Goal: Information Seeking & Learning: Check status

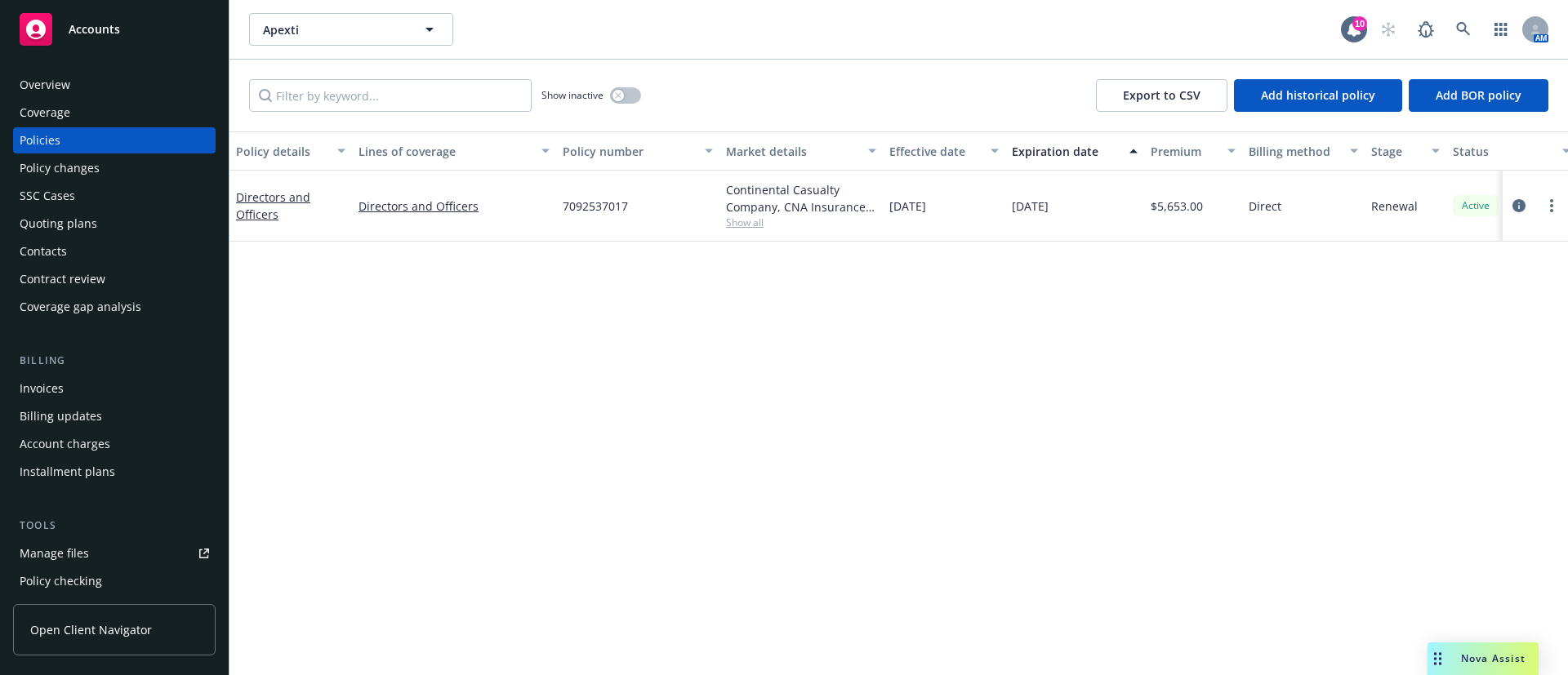
click at [751, 213] on div "Continental Casualty Company, CNA Insurance, Limit" at bounding box center [801, 198] width 151 height 34
click at [752, 216] on span "Show all" at bounding box center [801, 222] width 151 height 14
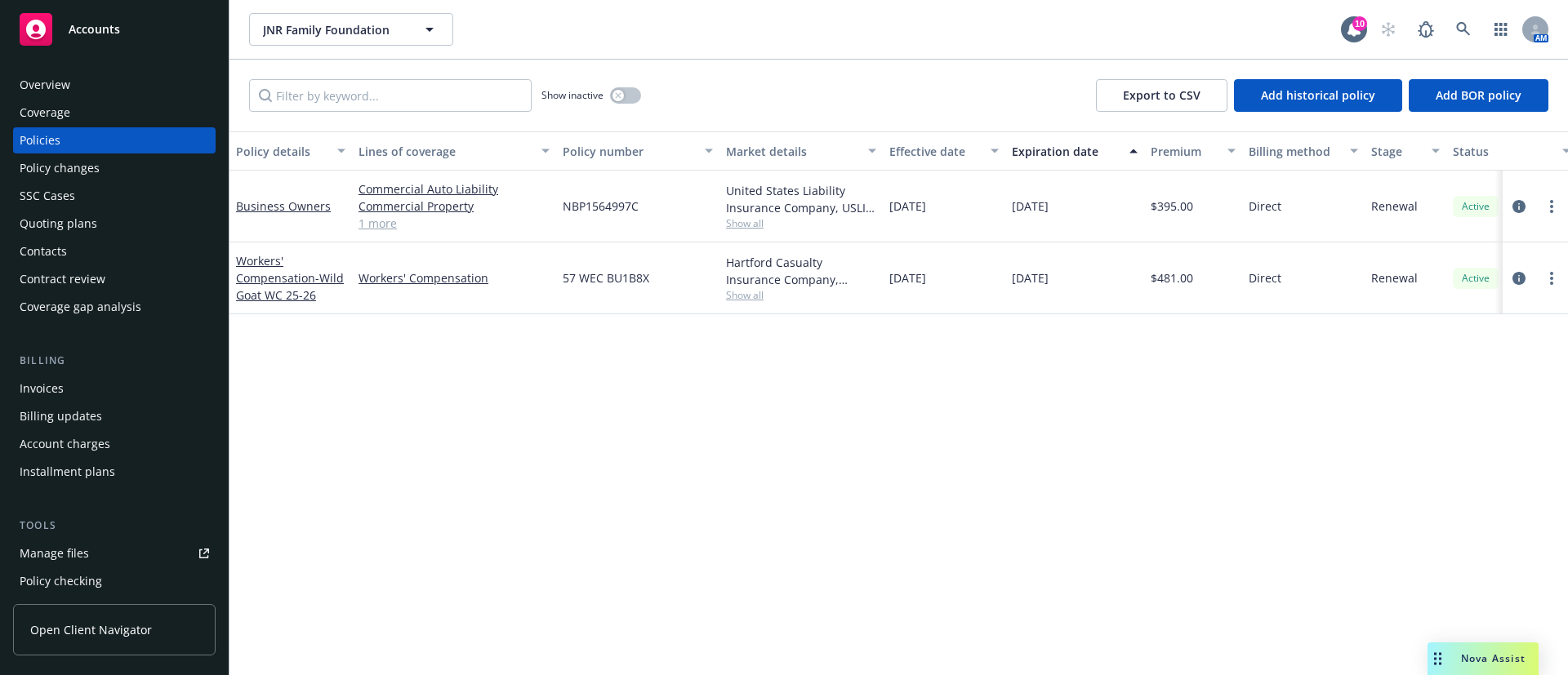
click at [638, 77] on div "Show inactive Export to CSV Add historical policy Add BOR policy" at bounding box center [899, 95] width 1339 height 72
click at [629, 96] on button "button" at bounding box center [626, 95] width 31 height 17
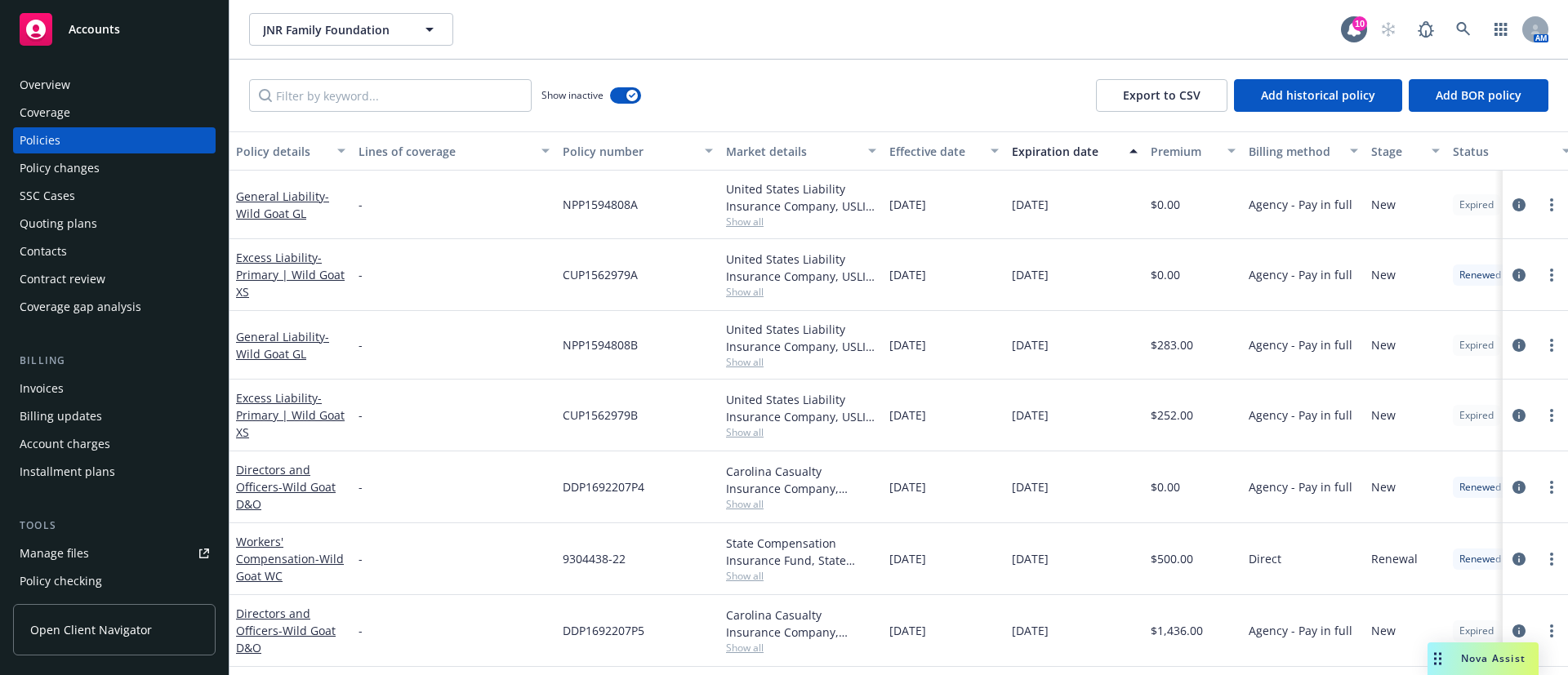
click at [1075, 157] on div "Expiration date" at bounding box center [1066, 152] width 108 height 17
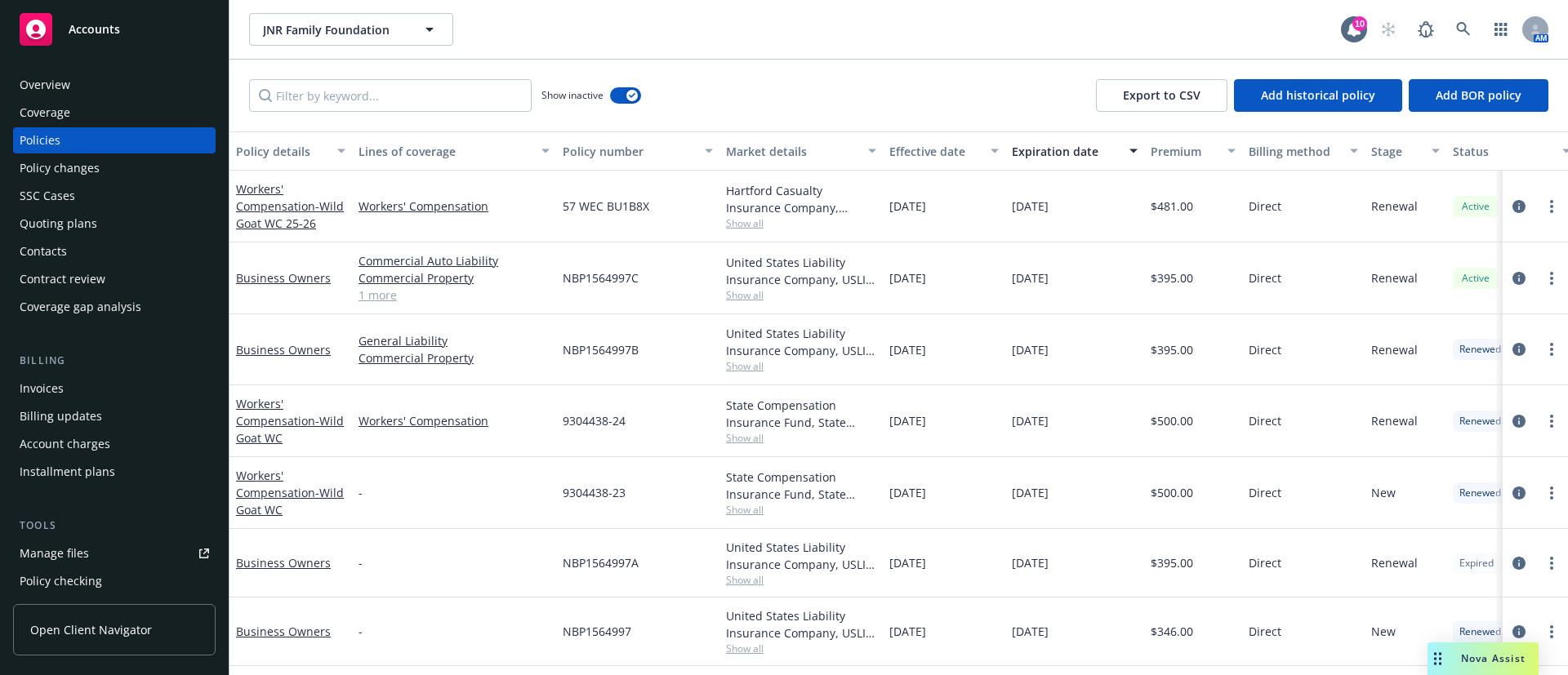
click at [738, 509] on span "Show all" at bounding box center [801, 510] width 151 height 14
click at [512, 489] on div "-" at bounding box center [454, 493] width 204 height 72
